Goal: Task Accomplishment & Management: Complete application form

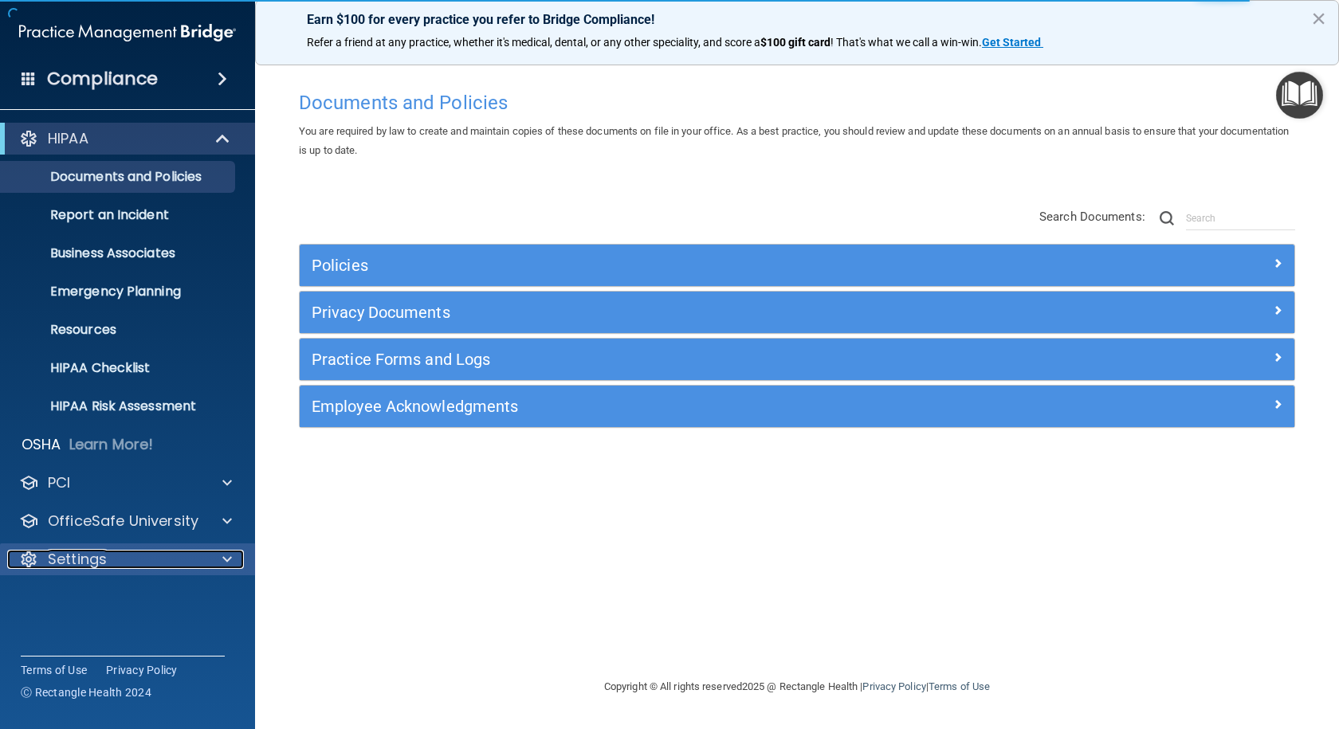
click at [90, 555] on p "Settings" at bounding box center [77, 559] width 59 height 19
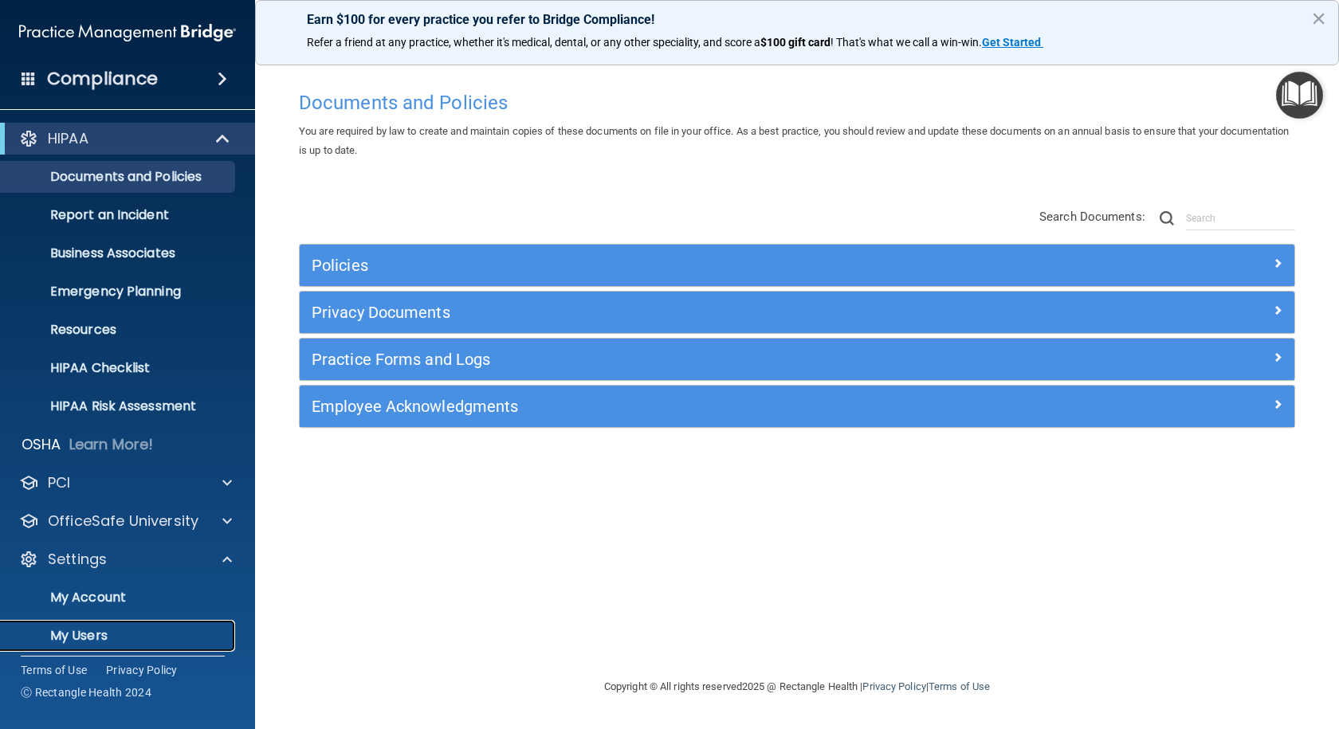
click at [83, 634] on p "My Users" at bounding box center [119, 636] width 218 height 16
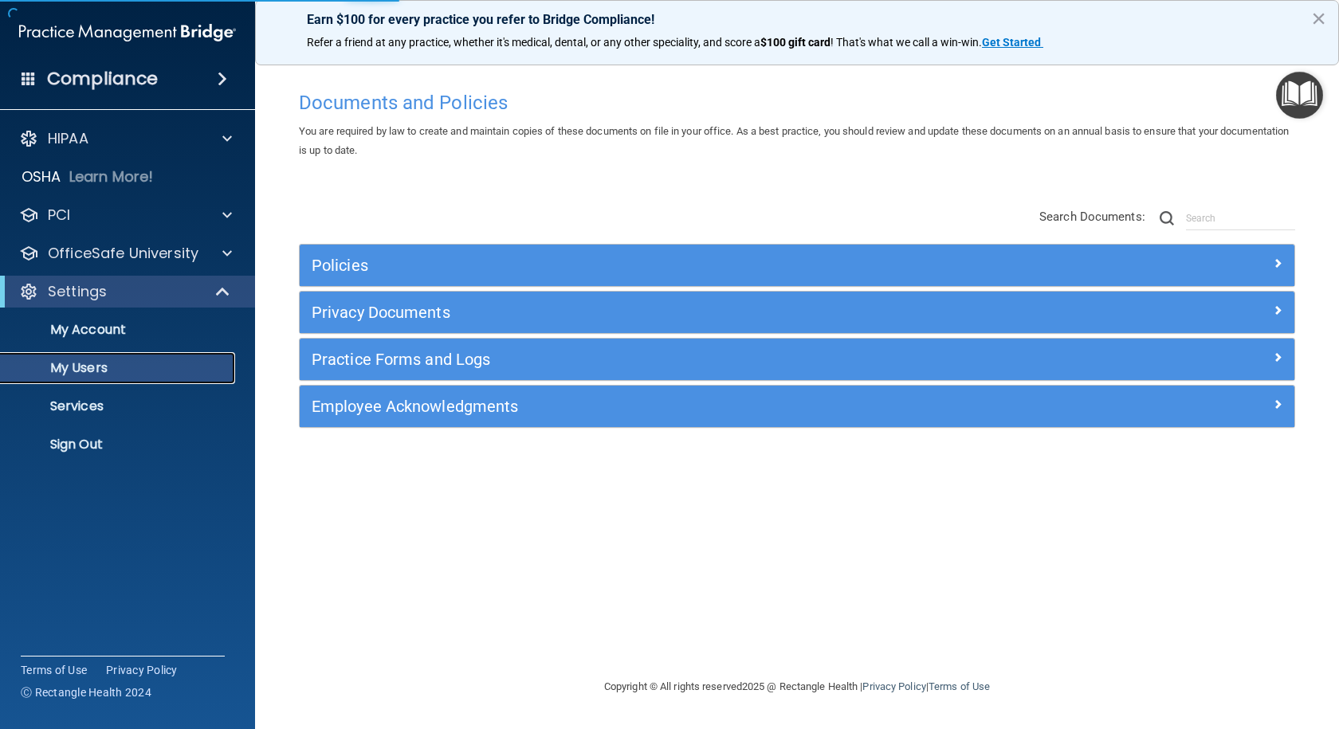
select select "20"
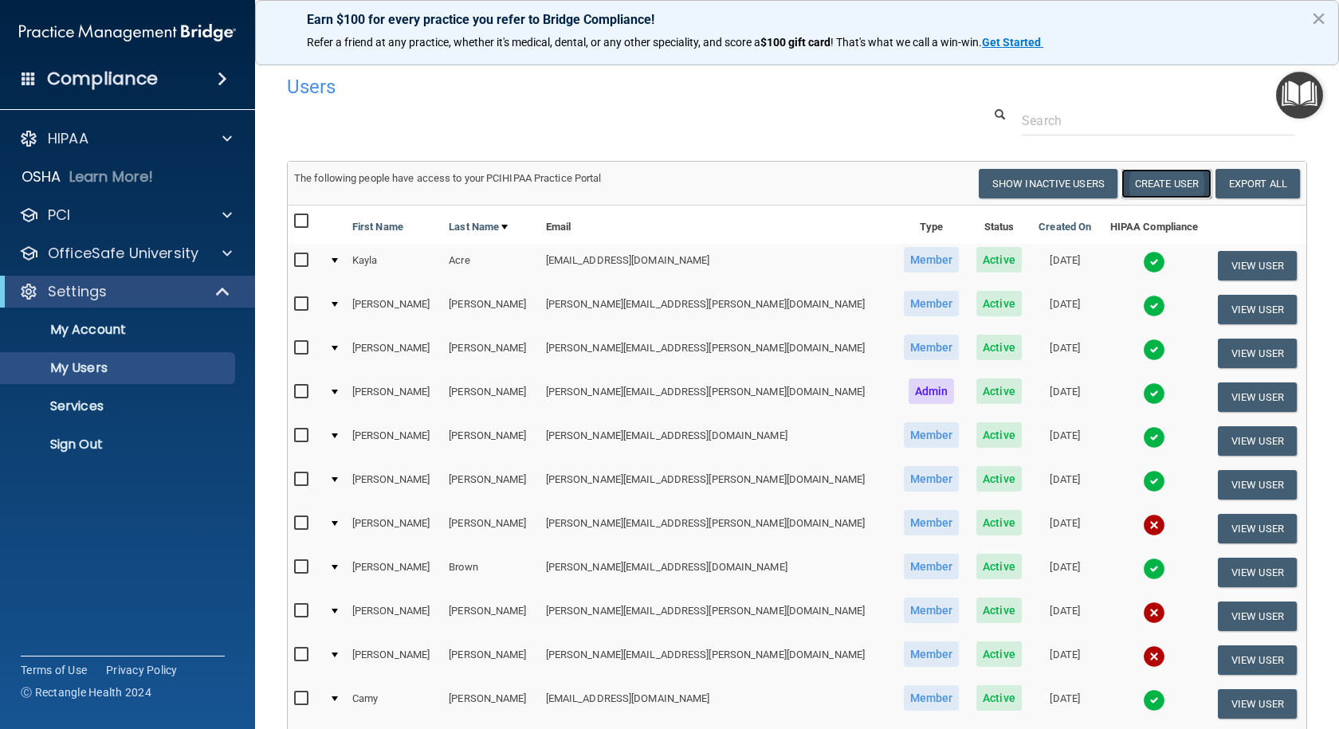
click at [1163, 188] on button "Create User" at bounding box center [1166, 183] width 90 height 29
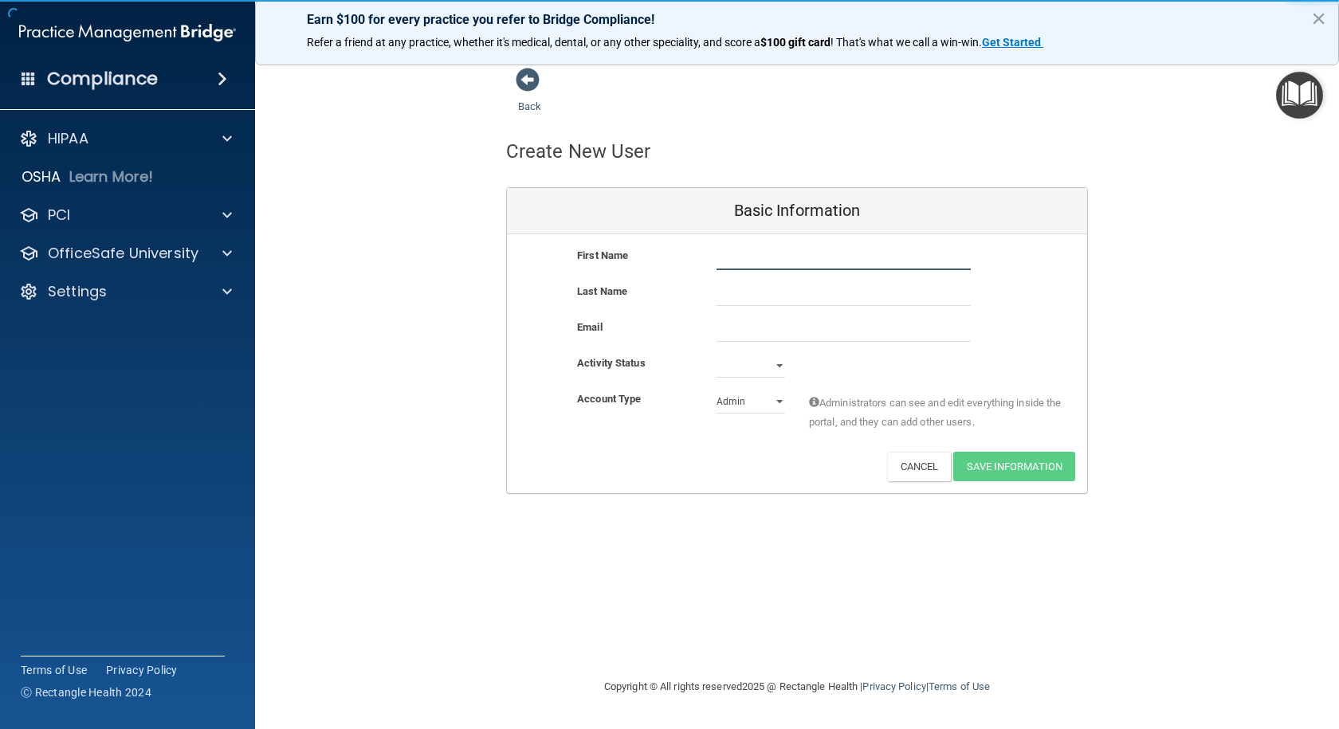
click at [723, 257] on input "text" at bounding box center [844, 258] width 254 height 24
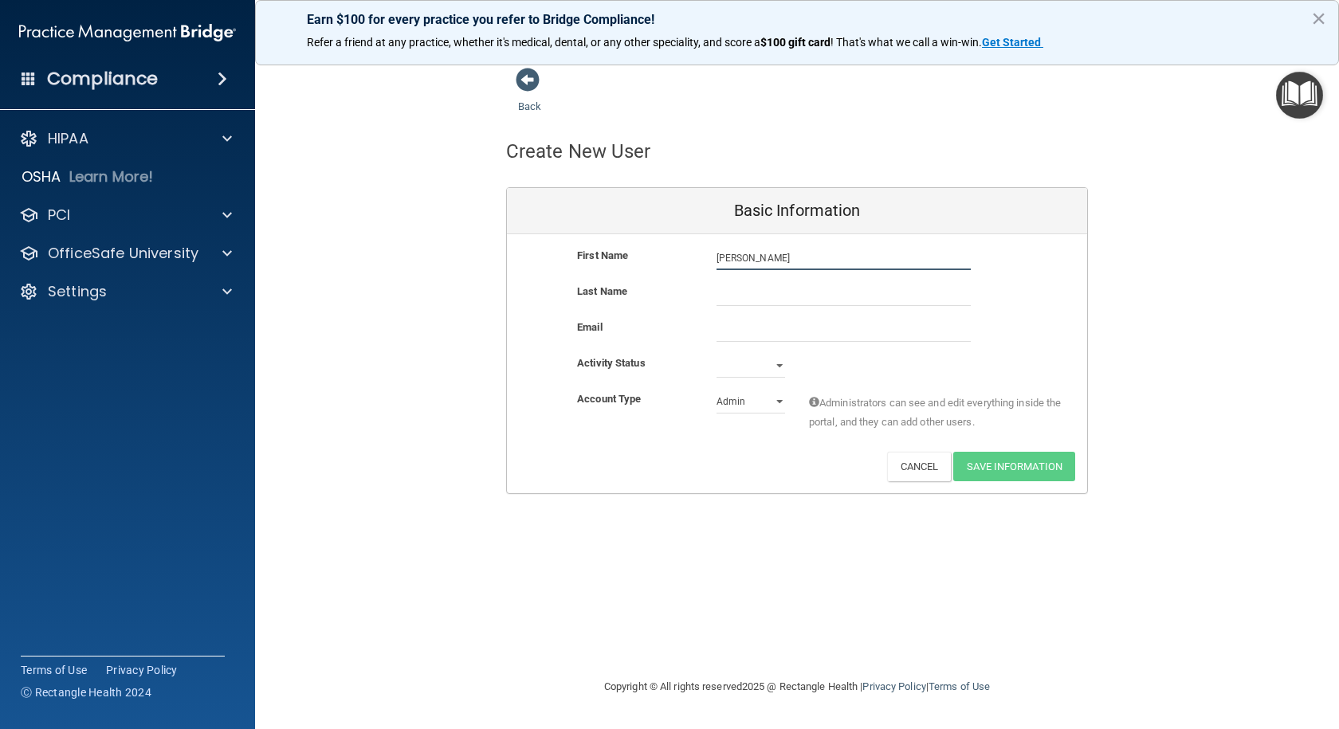
type input "[PERSON_NAME]"
click at [725, 329] on input "email" at bounding box center [844, 330] width 254 height 24
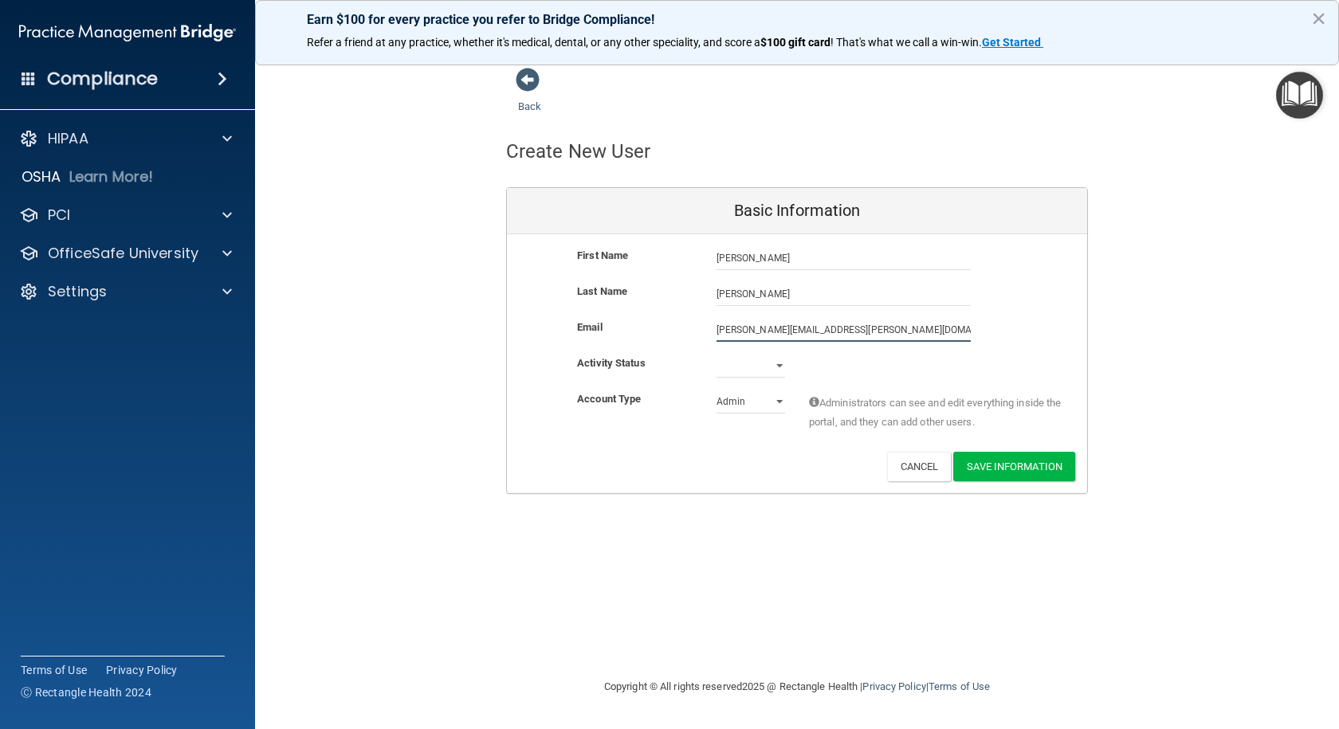
type input "[PERSON_NAME][EMAIL_ADDRESS][PERSON_NAME][DOMAIN_NAME]"
click at [776, 366] on select "Active Inactive" at bounding box center [751, 369] width 69 height 24
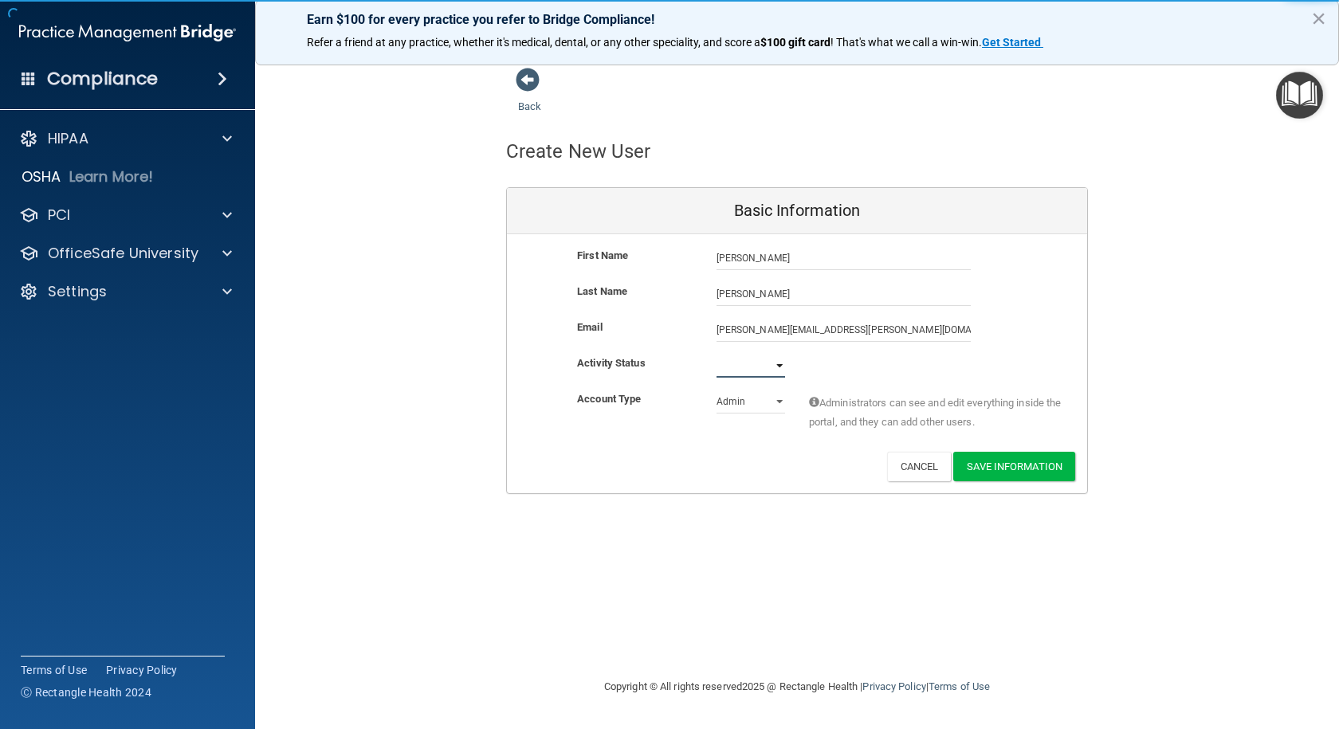
select select "active"
click at [717, 354] on select "Active Inactive" at bounding box center [751, 366] width 69 height 24
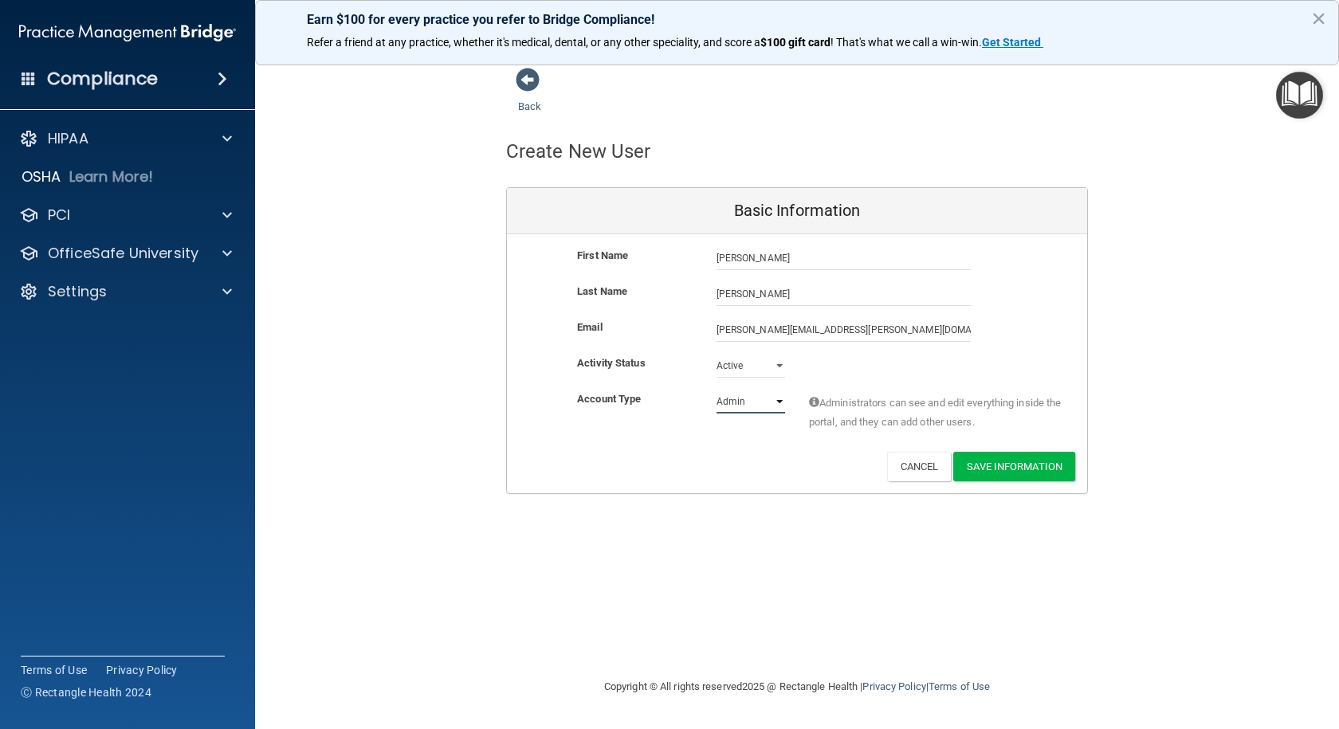
click at [775, 395] on select "Admin Member" at bounding box center [751, 402] width 69 height 24
select select "practice_member"
click at [717, 390] on select "Admin Member" at bounding box center [751, 402] width 69 height 24
click at [1000, 467] on button "Save Information" at bounding box center [1014, 466] width 122 height 29
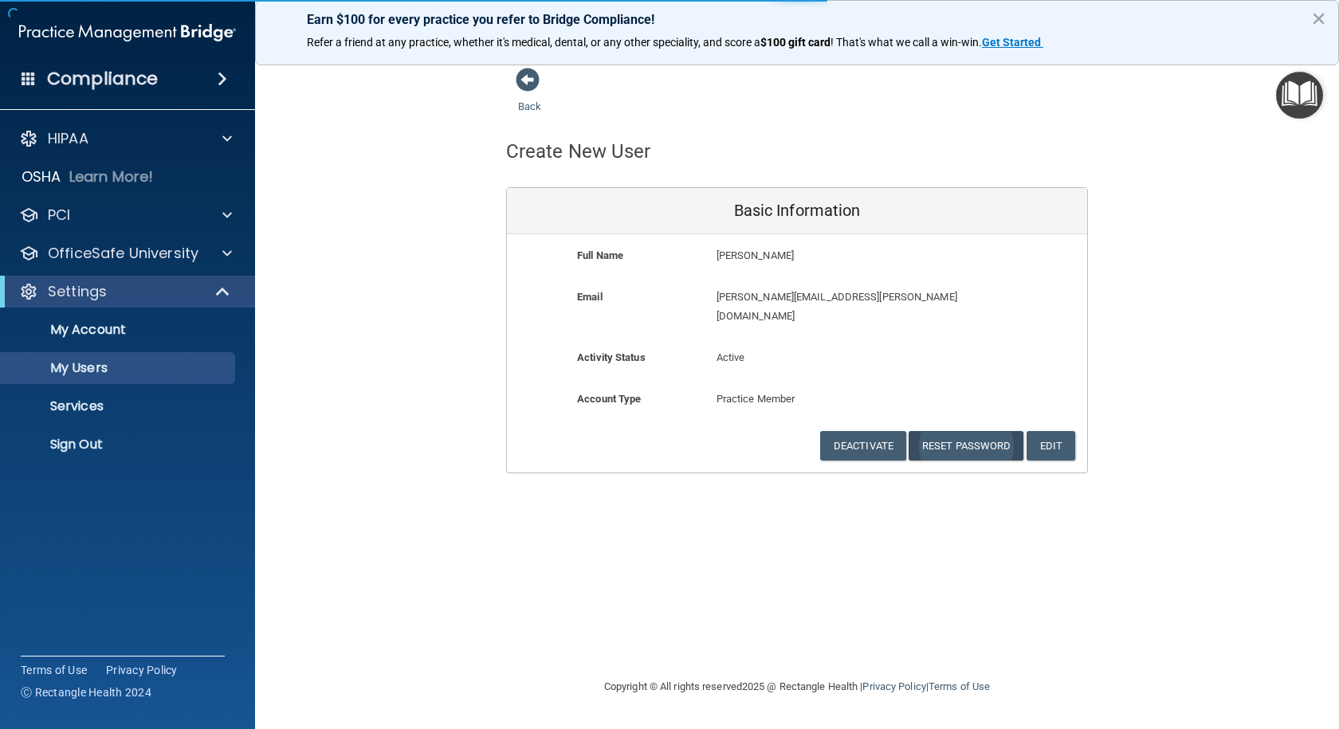
select select "20"
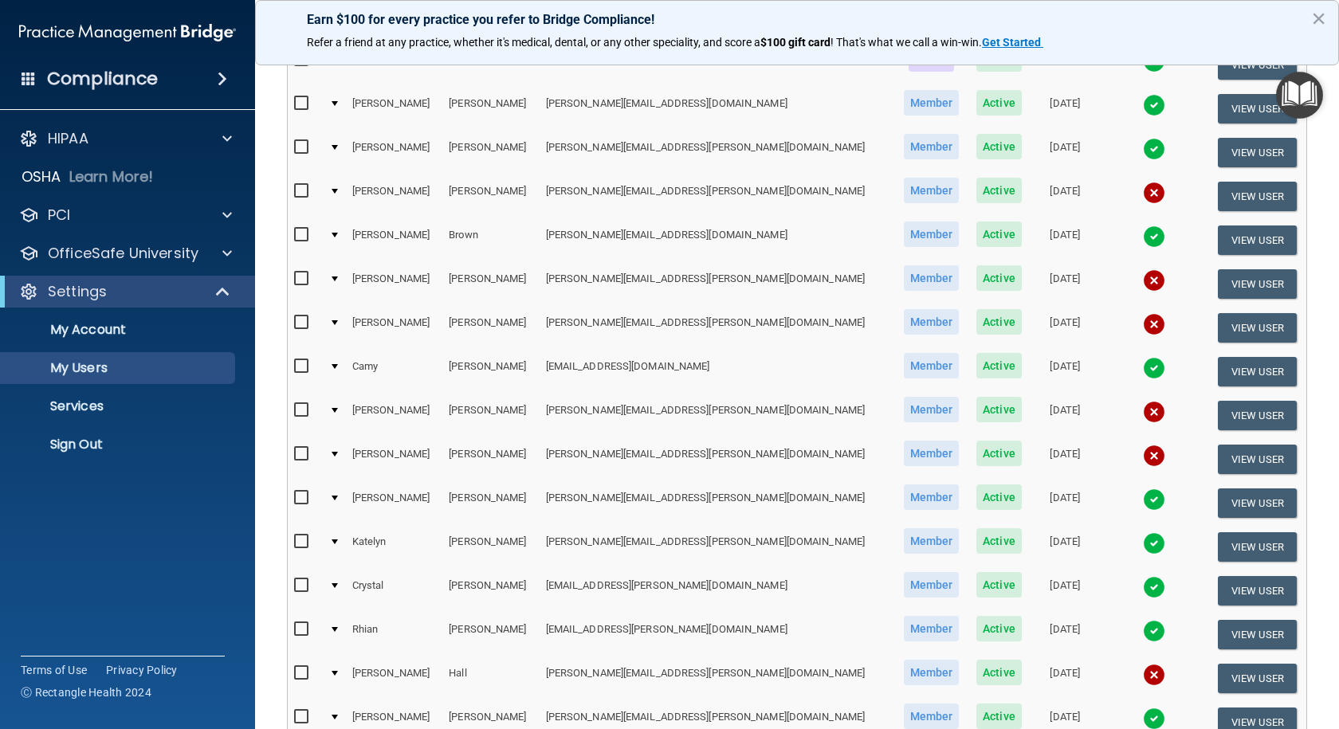
scroll to position [332, 0]
